Goal: Find specific page/section: Find specific page/section

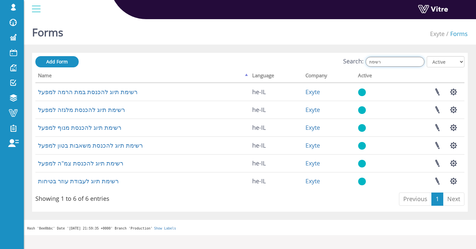
click at [394, 57] on input "רשימת" at bounding box center [394, 62] width 59 height 10
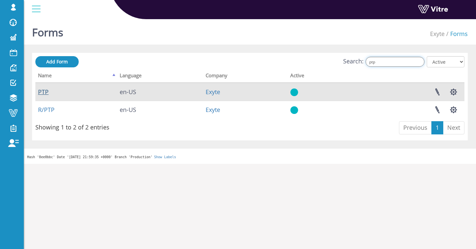
type input "ptp"
click at [47, 92] on link "PTP" at bounding box center [43, 92] width 11 height 8
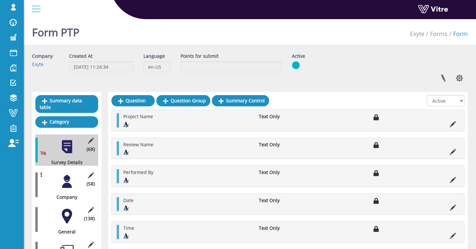
click at [59, 178] on div "(5 ) Company" at bounding box center [66, 184] width 63 height 31
click at [61, 177] on div at bounding box center [66, 181] width 15 height 15
